Goal: Task Accomplishment & Management: Manage account settings

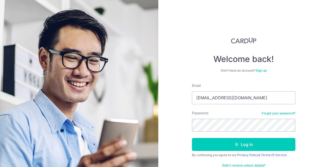
type input "zoejen@gmail.com"
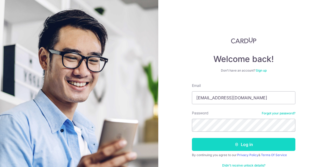
click at [237, 144] on icon "submit" at bounding box center [237, 144] width 4 height 4
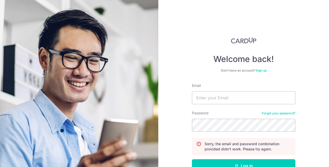
click at [272, 113] on link "Forgot your password?" at bounding box center [279, 113] width 34 height 4
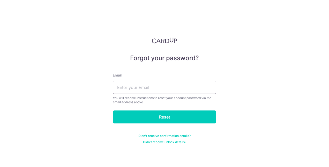
click at [174, 86] on input "text" at bounding box center [165, 87] width 104 height 13
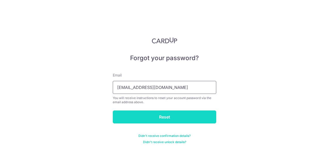
type input "[EMAIL_ADDRESS][DOMAIN_NAME]"
click at [163, 116] on input "Reset" at bounding box center [165, 116] width 104 height 13
